Goal: Use online tool/utility: Utilize a website feature to perform a specific function

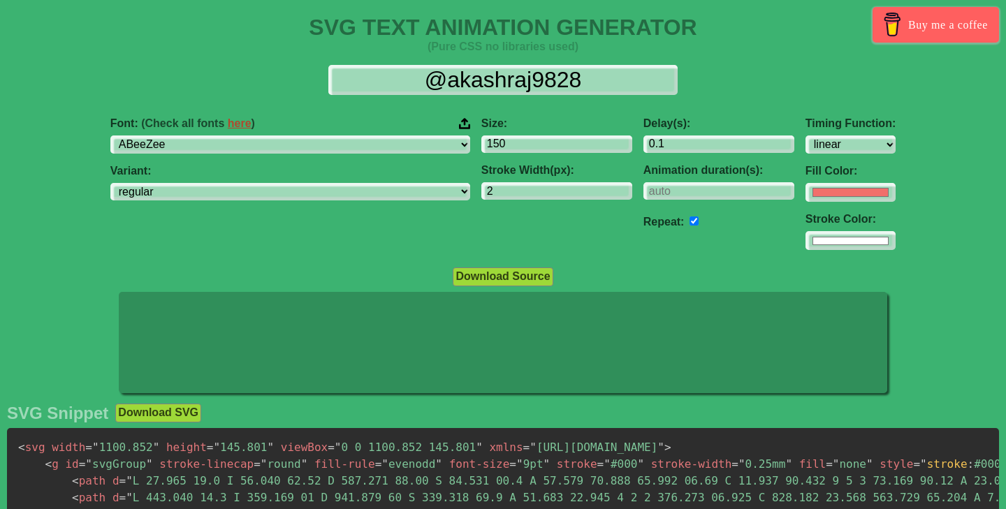
select select "linear"
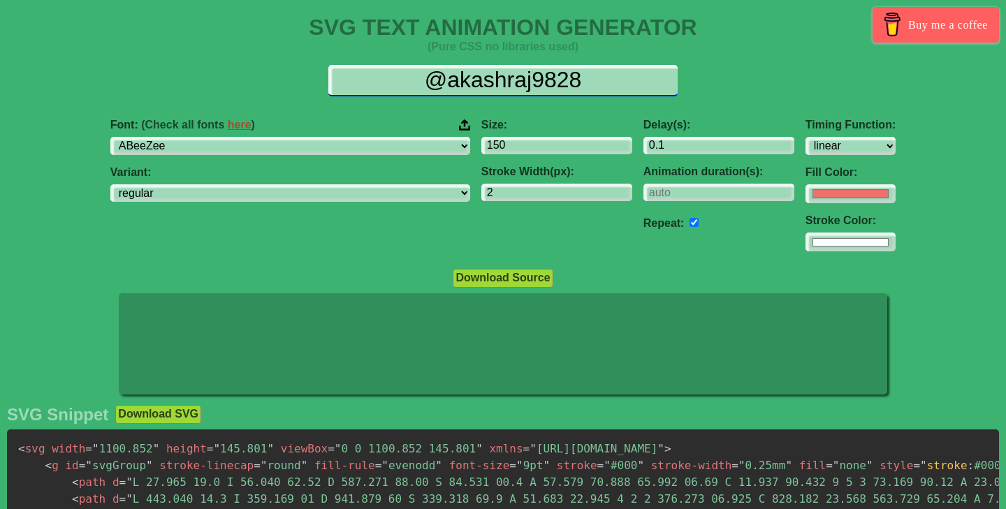
drag, startPoint x: 596, startPoint y: 79, endPoint x: 286, endPoint y: 76, distance: 309.4
click at [286, 76] on div "@akashraj9828" at bounding box center [502, 80] width 983 height 31
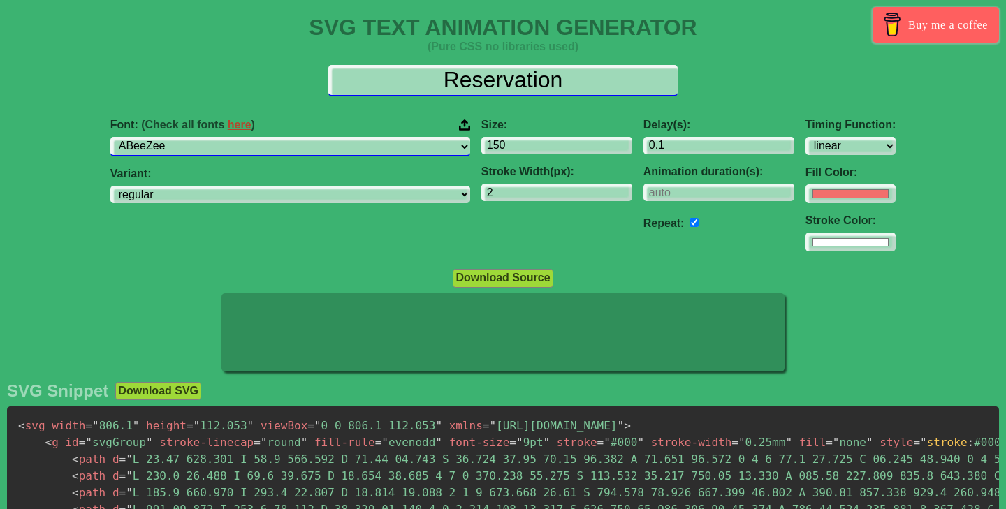
type input "Reservation"
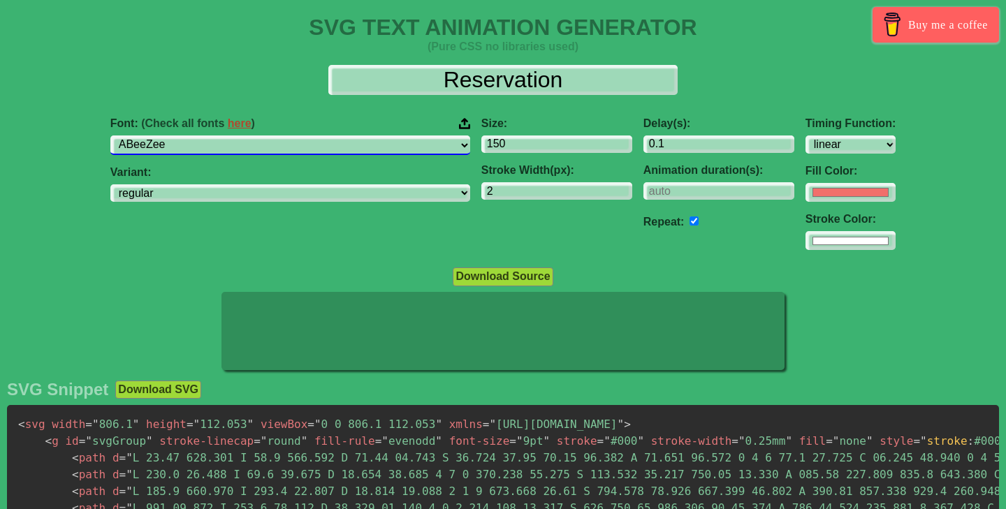
click at [270, 143] on select "ABeeZee [PERSON_NAME] Display AR One Sans [PERSON_NAME] Libre Aboreto Abril Fat…" at bounding box center [290, 145] width 360 height 19
click at [210, 143] on select "ABeeZee [PERSON_NAME] Display AR One Sans [PERSON_NAME] Libre Aboreto Abril Fat…" at bounding box center [290, 145] width 360 height 19
select select "Big Shoulders"
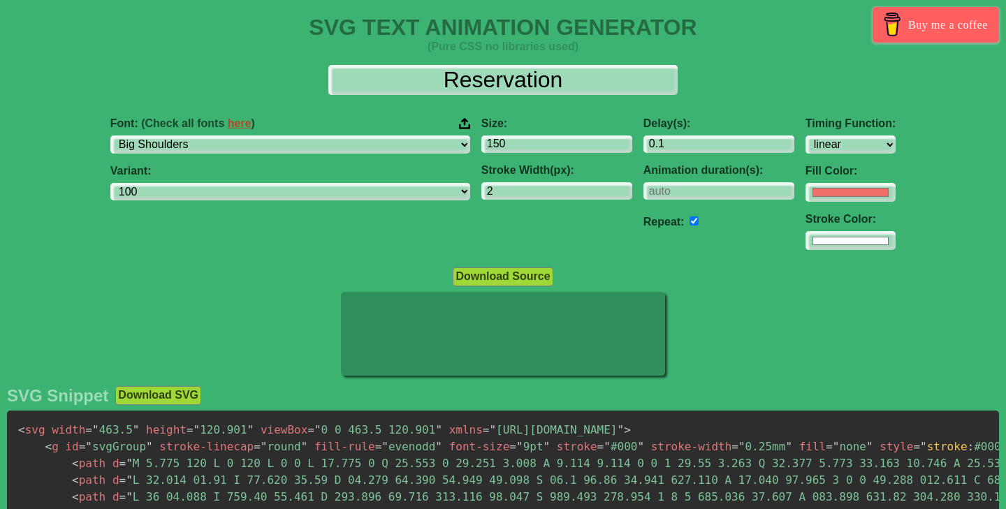
click at [412, 192] on div "Font: (Check all fonts here ) ABeeZee [PERSON_NAME] Display AR One Sans [PERSON…" at bounding box center [290, 184] width 371 height 156
click at [393, 194] on select "100 200 300 regular 500 600 700 800 900" at bounding box center [290, 192] width 360 height 19
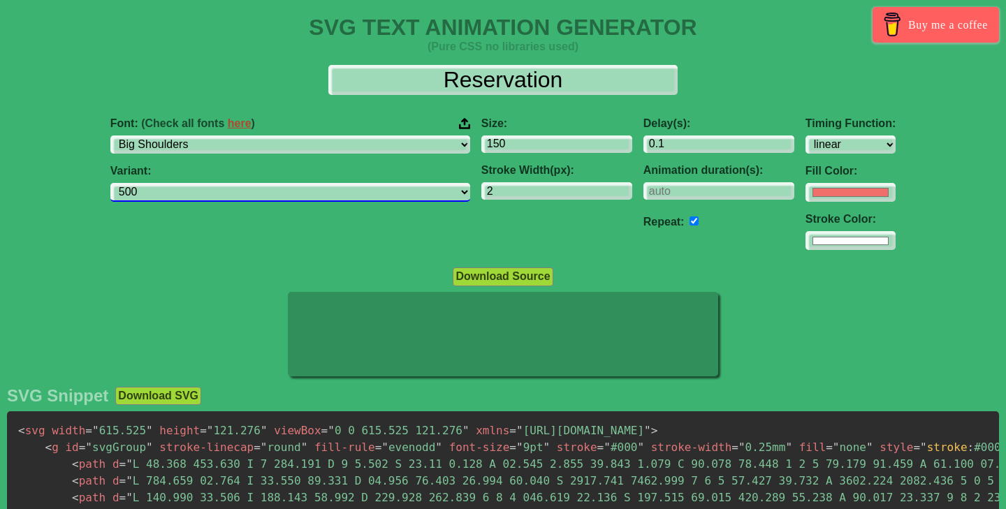
click at [395, 189] on select "100 200 300 regular 500 600 700 800 900" at bounding box center [290, 192] width 360 height 19
select select "regular"
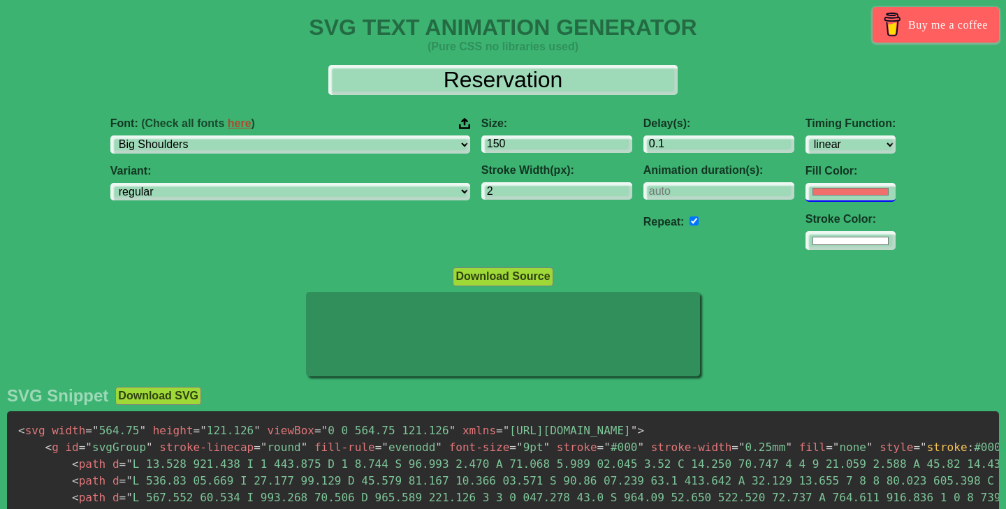
click at [805, 192] on input "#f16f6b" at bounding box center [850, 192] width 90 height 19
type input "#ffffff"
click at [949, 292] on div at bounding box center [503, 336] width 1006 height 88
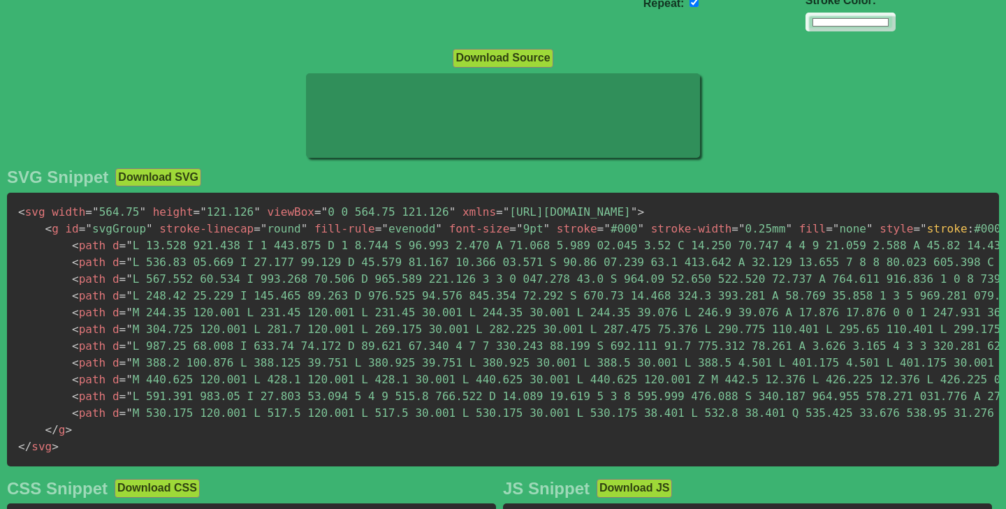
scroll to position [219, 0]
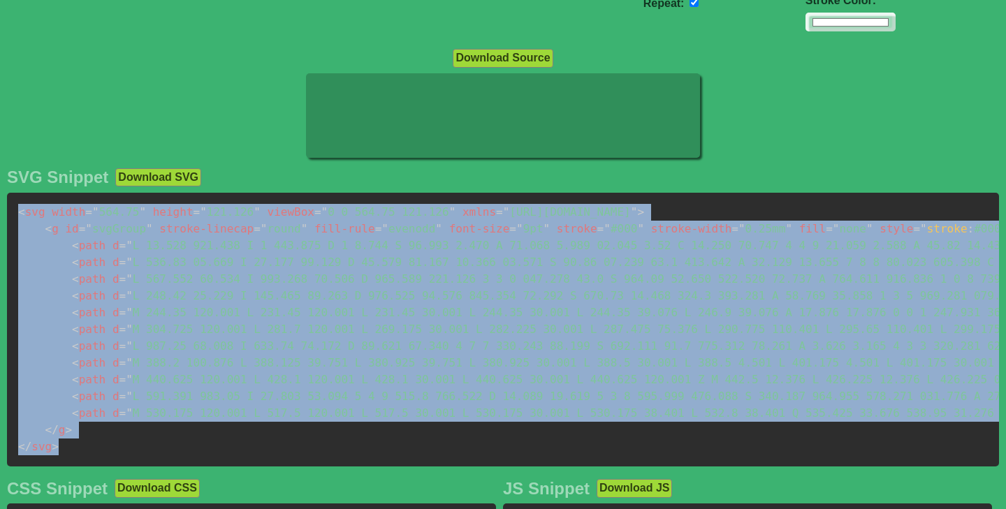
drag, startPoint x: 17, startPoint y: 214, endPoint x: 59, endPoint y: 452, distance: 241.3
click at [59, 452] on pre "< svg width = " 564.75 " height = " 121.126 " viewBox = " 0 0 564.75 121.126 " …" at bounding box center [503, 330] width 992 height 274
copy code "< svg width = " 564.75 " height = " 121.126 " viewBox = " 0 0 564.75 121.126 " …"
